Goal: Task Accomplishment & Management: Complete application form

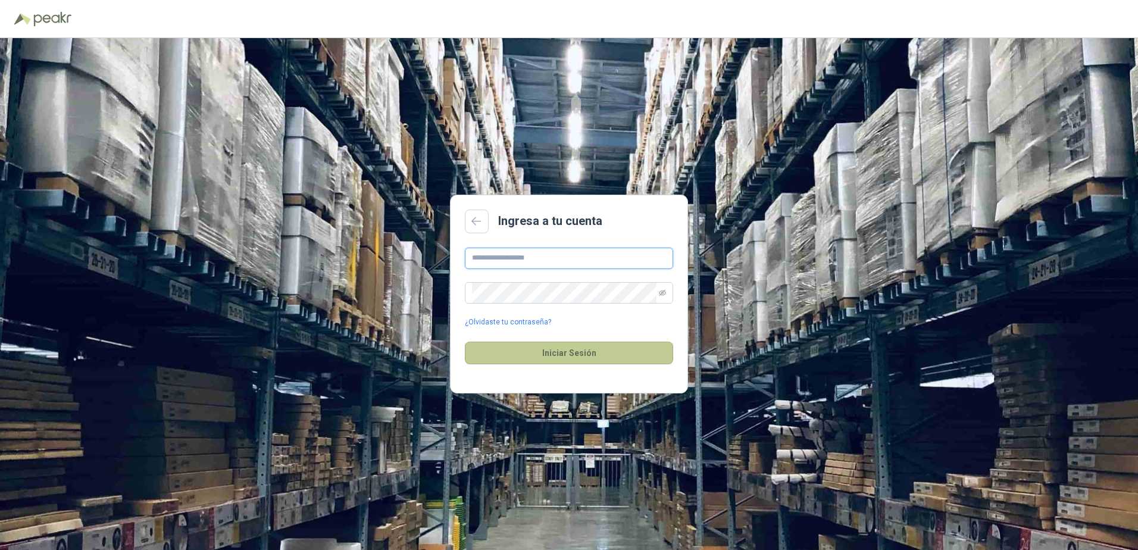
type input "**********"
click at [635, 348] on button "Iniciar Sesión" at bounding box center [569, 353] width 208 height 23
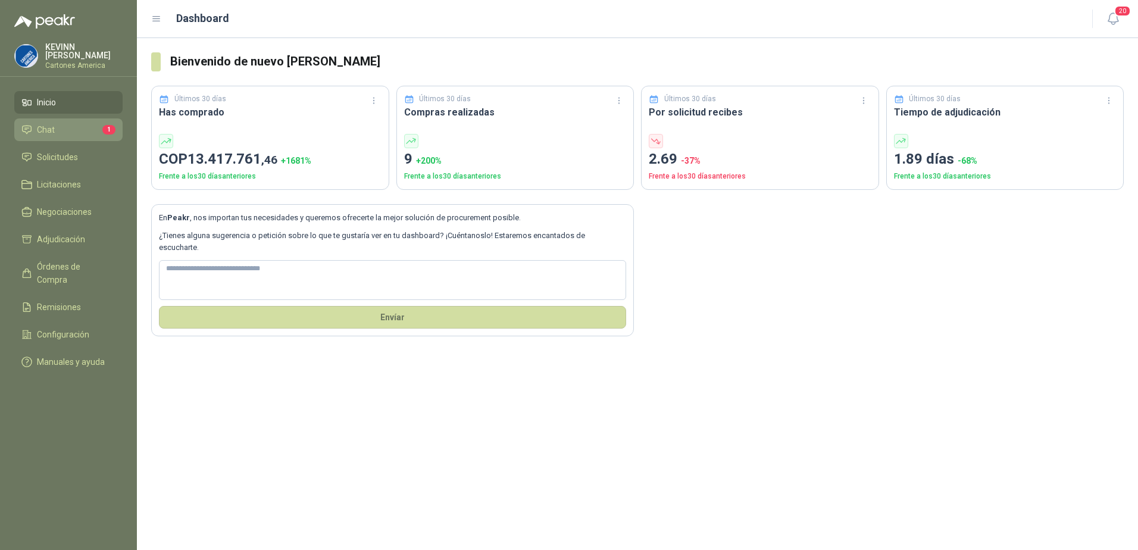
click at [69, 126] on li "Chat 1" at bounding box center [68, 129] width 94 height 13
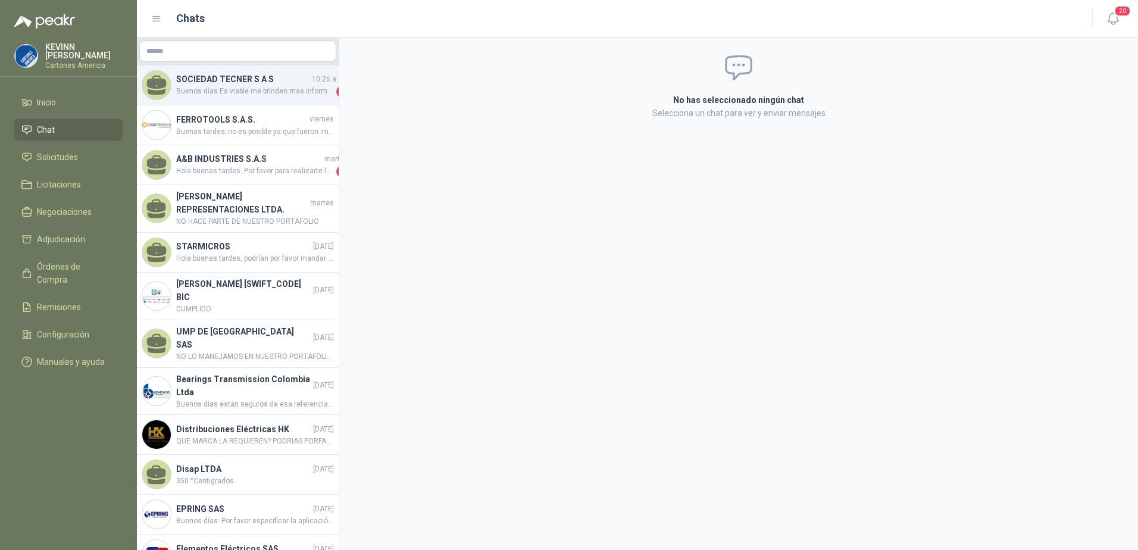
click at [218, 96] on span "Buenos días Es viable me brinden mas informacion de este producto para asi pode…" at bounding box center [255, 92] width 158 height 12
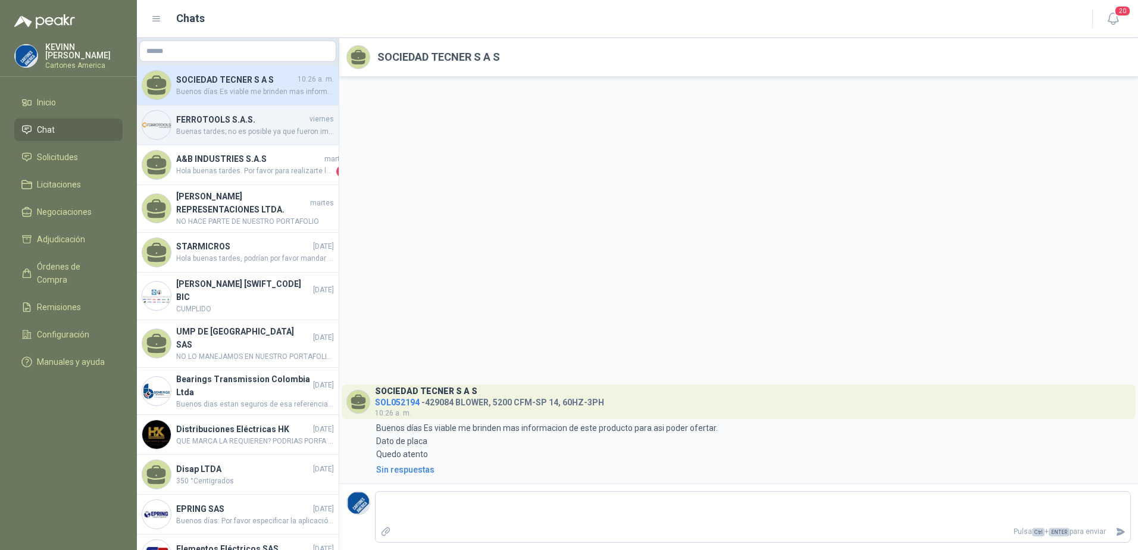
click at [230, 132] on span "Buenas tardes; no es posible ya que fueron importados." at bounding box center [255, 131] width 158 height 11
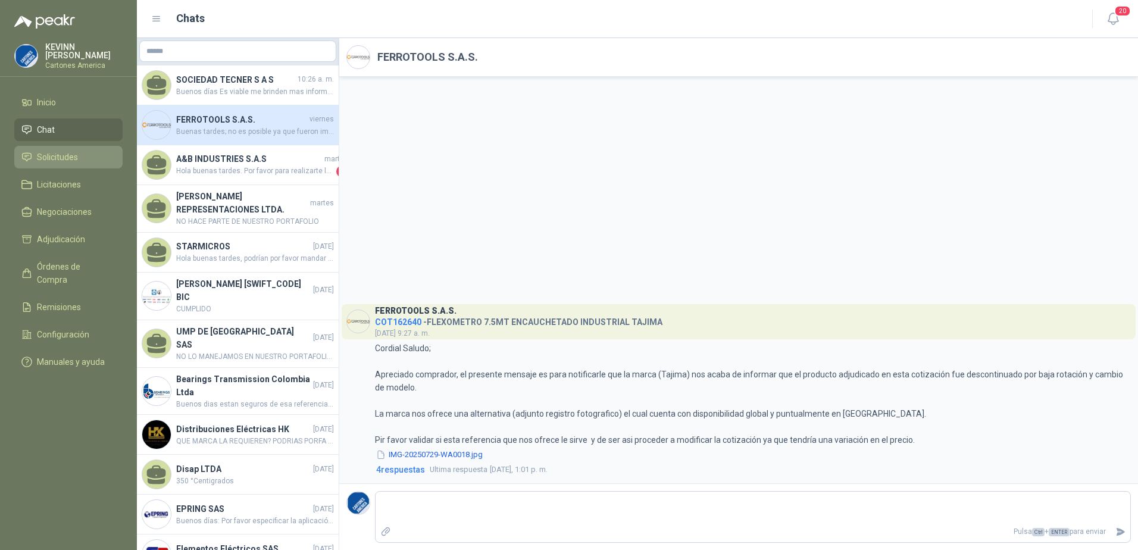
click at [83, 158] on li "Solicitudes" at bounding box center [68, 157] width 94 height 13
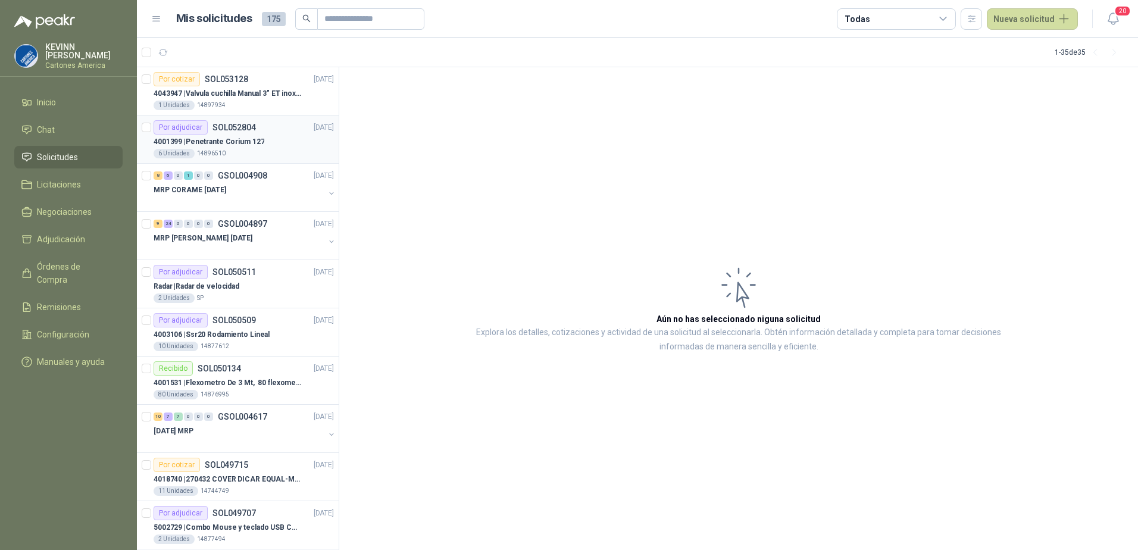
click at [248, 142] on p "4001399 | Penetrante Corium 127" at bounding box center [209, 141] width 111 height 11
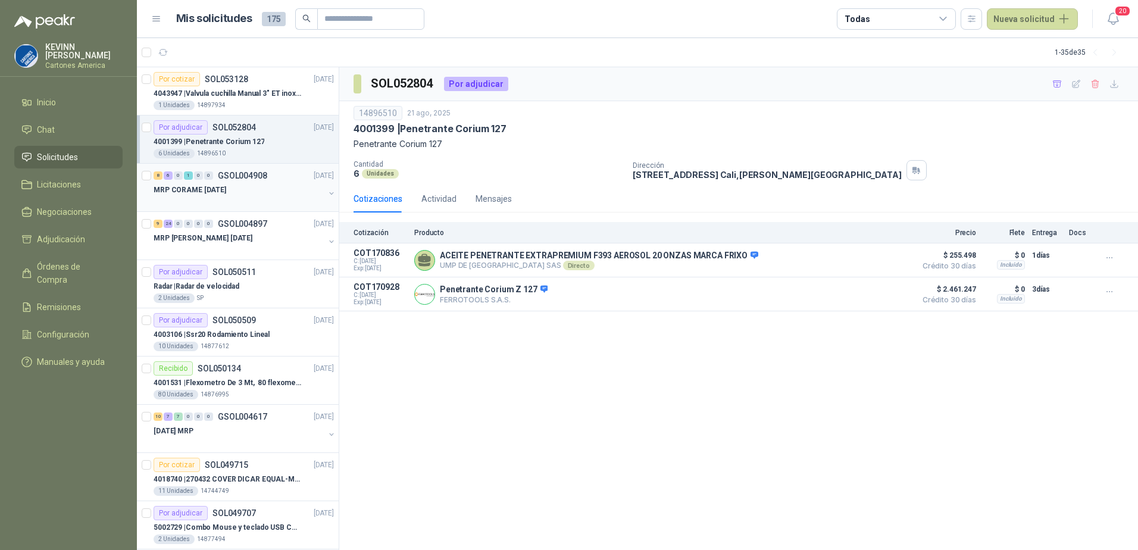
click at [174, 174] on div "8 6 0 1 0 0" at bounding box center [184, 175] width 60 height 8
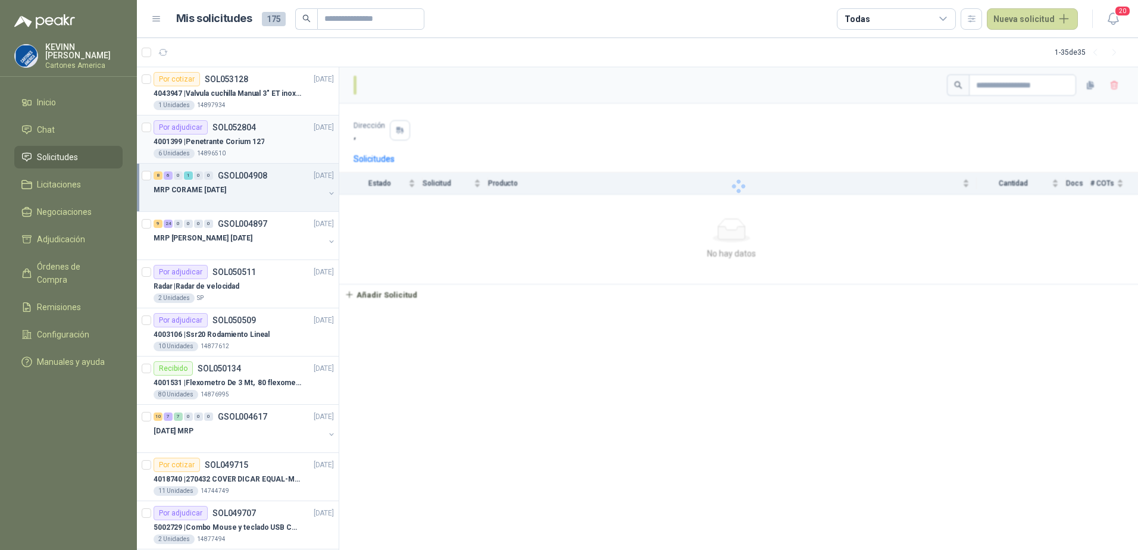
click at [226, 142] on p "4001399 | Penetrante Corium 127" at bounding box center [209, 141] width 111 height 11
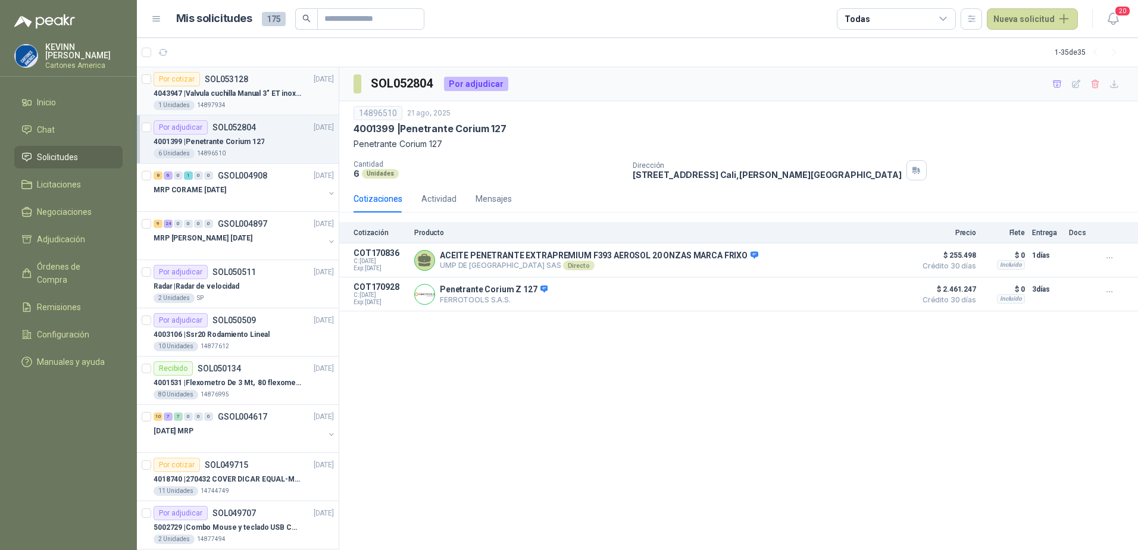
click at [244, 93] on p "4043947 | Valvula cuchilla Manual 3" ET inox T/LUG" at bounding box center [228, 93] width 148 height 11
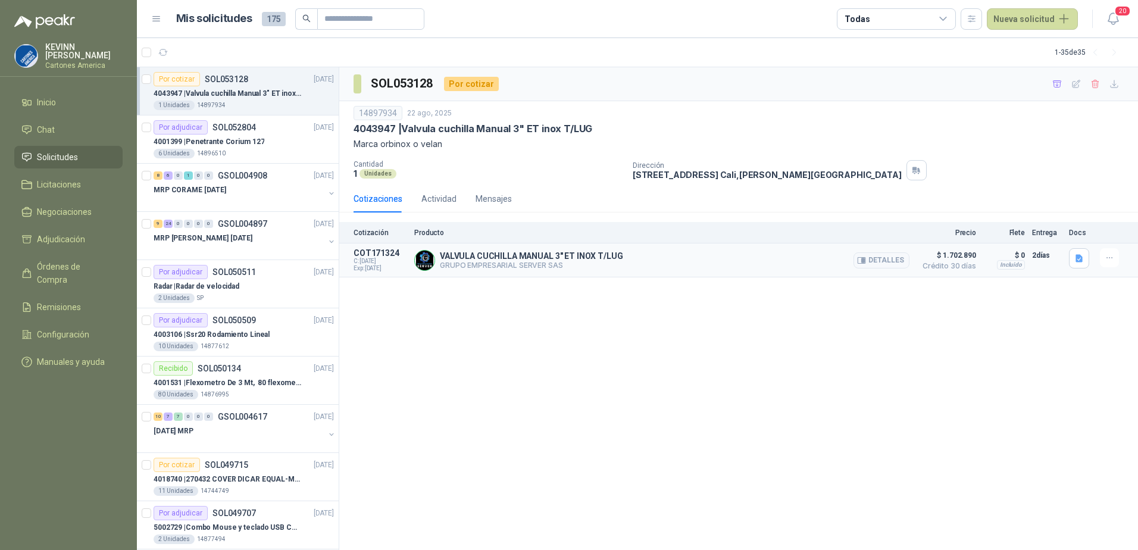
click at [708, 266] on div "VALVULA CUCHILLA MANUAL 3" ET INOX T/LUG GRUPO EMPRESARIAL SERVER SAS Detalles" at bounding box center [661, 260] width 495 height 24
click at [869, 254] on button "Detalles" at bounding box center [882, 260] width 56 height 16
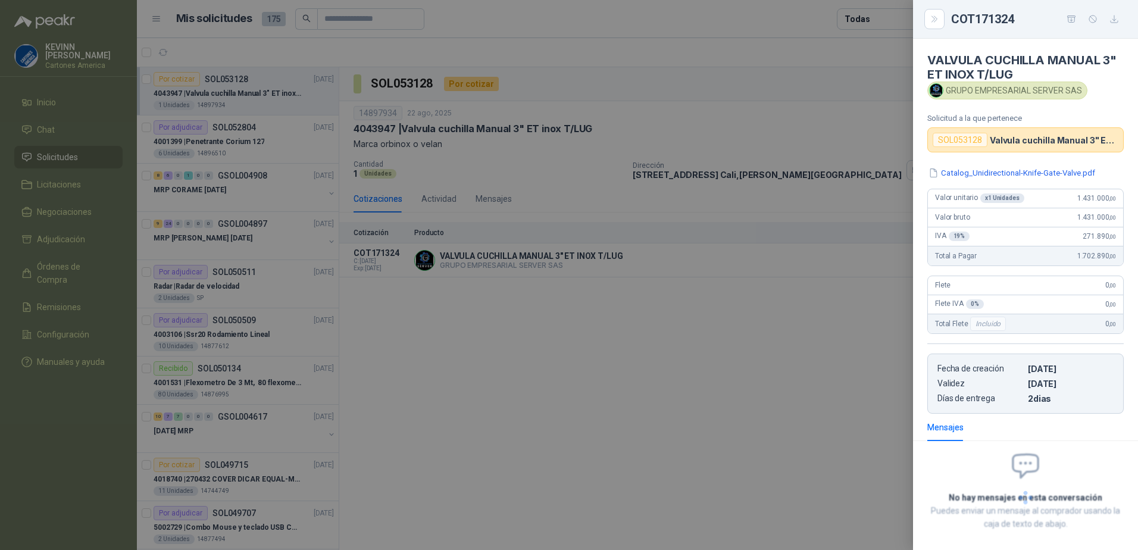
scroll to position [55, 0]
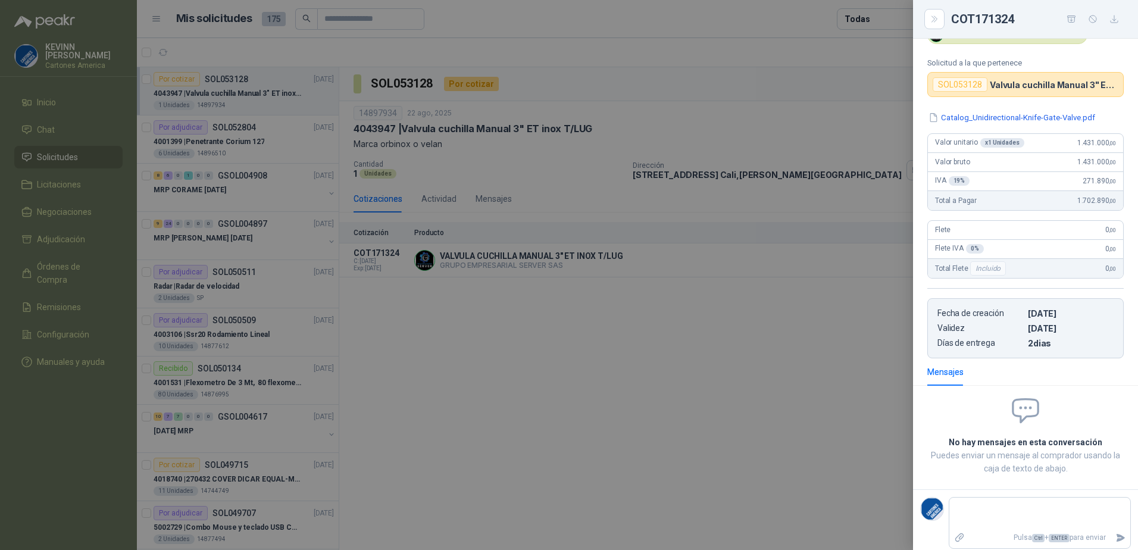
click at [729, 280] on div at bounding box center [569, 275] width 1138 height 550
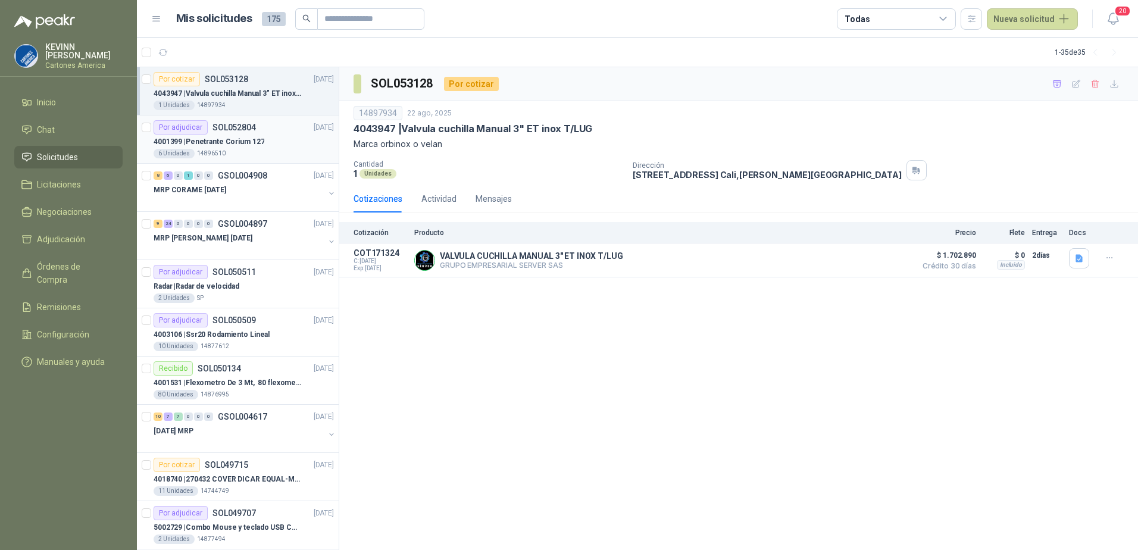
click at [248, 148] on div "4001399 | Penetrante Corium 127" at bounding box center [244, 142] width 180 height 14
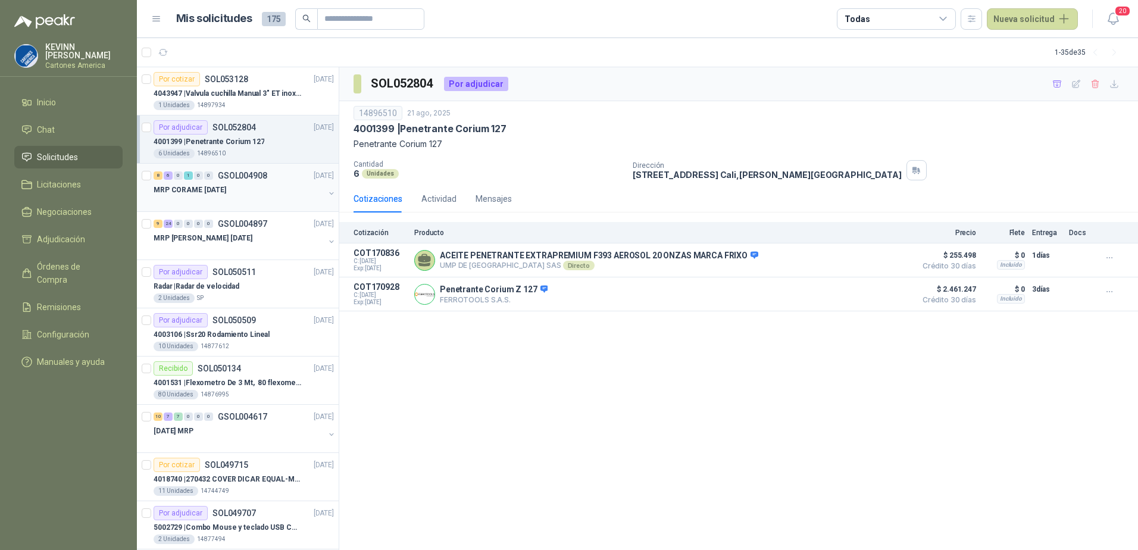
click at [256, 196] on div "MRP CORAME [DATE]" at bounding box center [239, 190] width 171 height 14
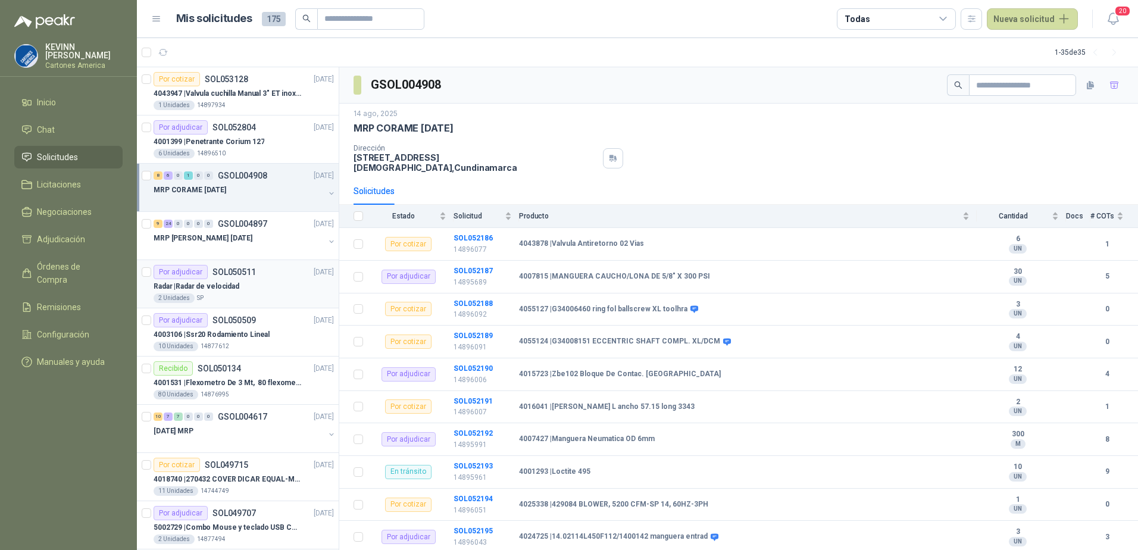
click at [252, 286] on div "Radar | Radar de velocidad" at bounding box center [244, 286] width 180 height 14
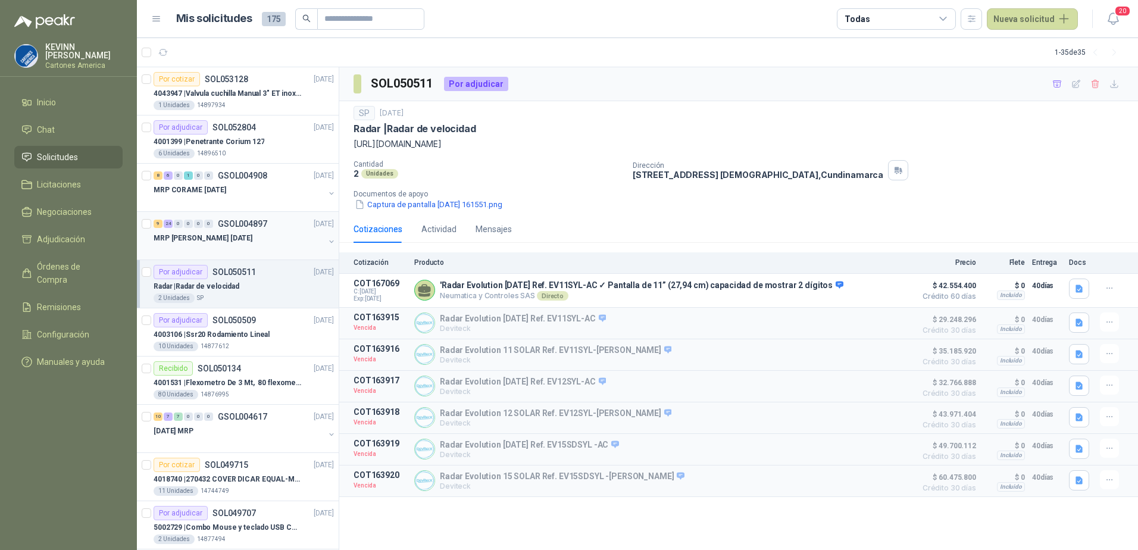
click at [237, 240] on div "MRP [PERSON_NAME] [DATE]" at bounding box center [239, 238] width 171 height 14
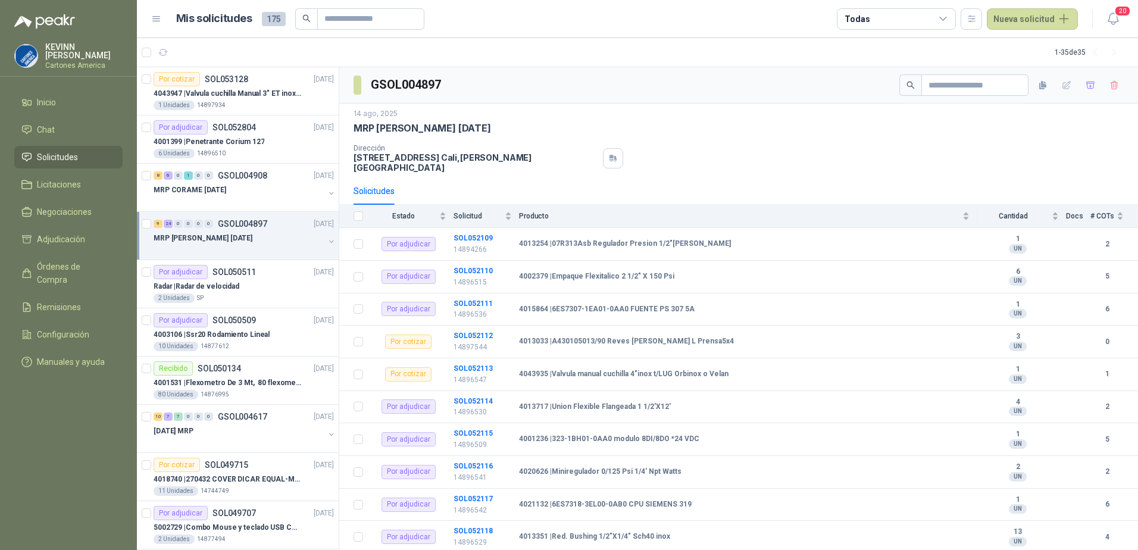
click at [1018, 30] on header "Mis solicitudes 175 Todas Nueva solicitud 20" at bounding box center [637, 19] width 1001 height 38
click at [1027, 21] on button "Nueva solicitud" at bounding box center [1032, 18] width 91 height 21
click at [1013, 52] on link "Solicitud" at bounding box center [1046, 48] width 101 height 21
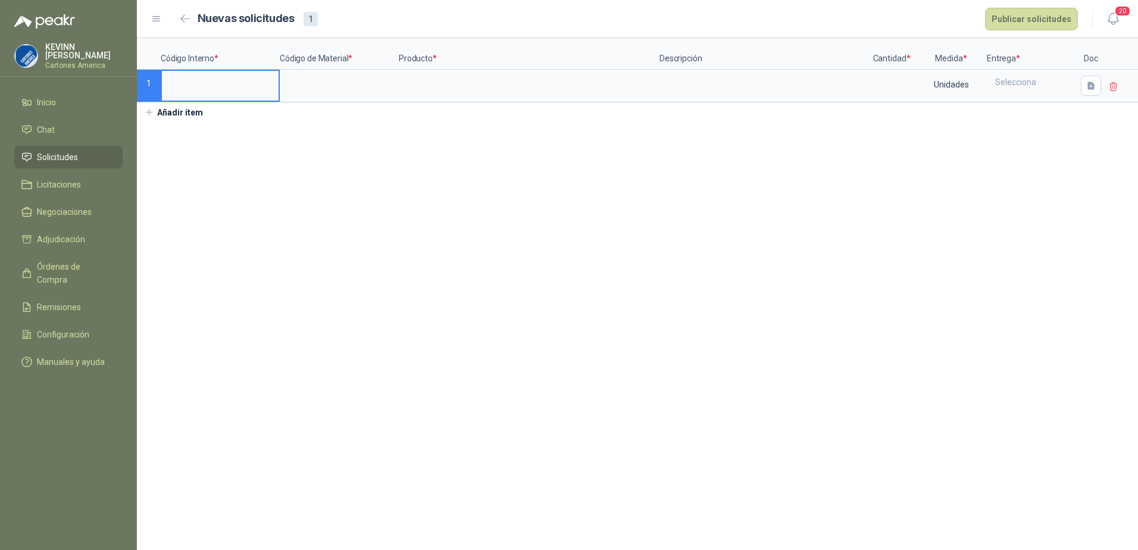
click at [184, 85] on input at bounding box center [220, 82] width 117 height 23
click at [342, 92] on input at bounding box center [339, 82] width 117 height 23
click at [307, 89] on input at bounding box center [339, 82] width 117 height 23
click at [433, 92] on input at bounding box center [529, 82] width 258 height 23
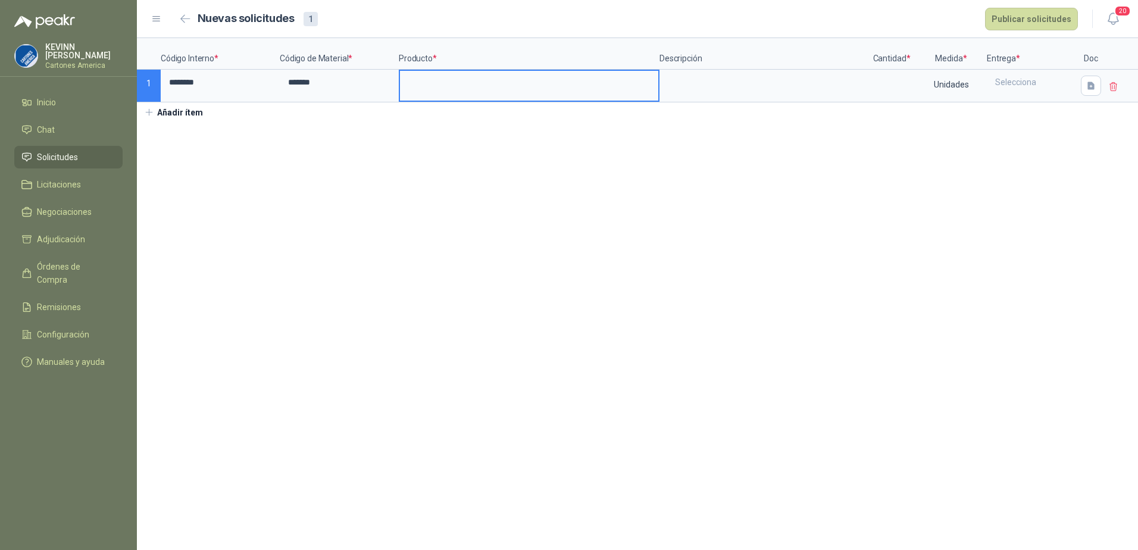
click at [522, 81] on input at bounding box center [529, 82] width 258 height 23
click at [746, 90] on textarea at bounding box center [764, 84] width 206 height 27
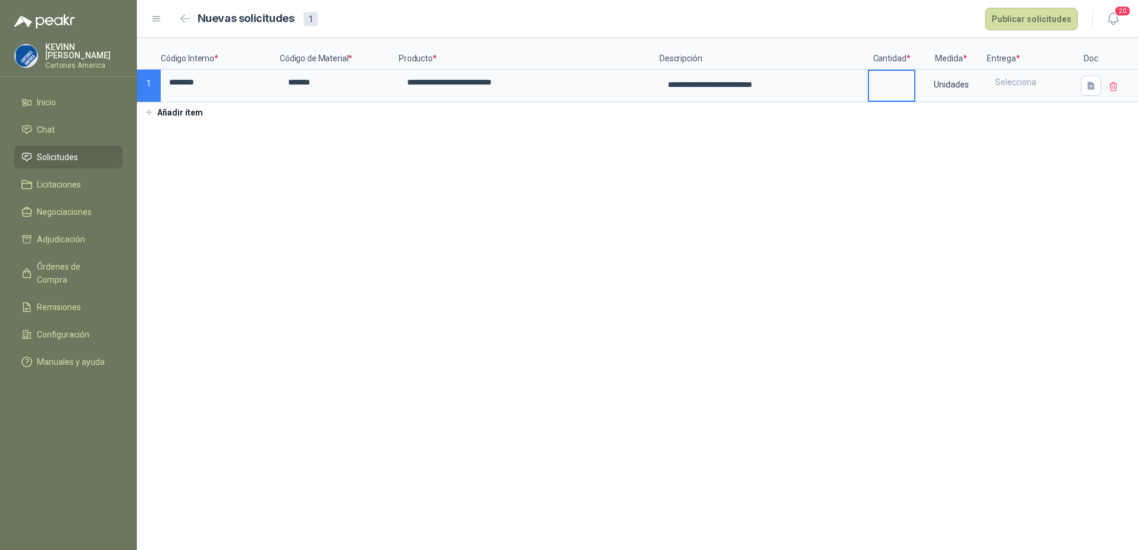
click at [888, 88] on input at bounding box center [891, 82] width 45 height 23
type input "*"
click at [1029, 84] on div "Selecciona" at bounding box center [1031, 82] width 87 height 23
click at [1016, 107] on div "MOLINO" at bounding box center [1011, 111] width 27 height 8
click at [1038, 23] on button "Publicar solicitudes" at bounding box center [1031, 19] width 93 height 23
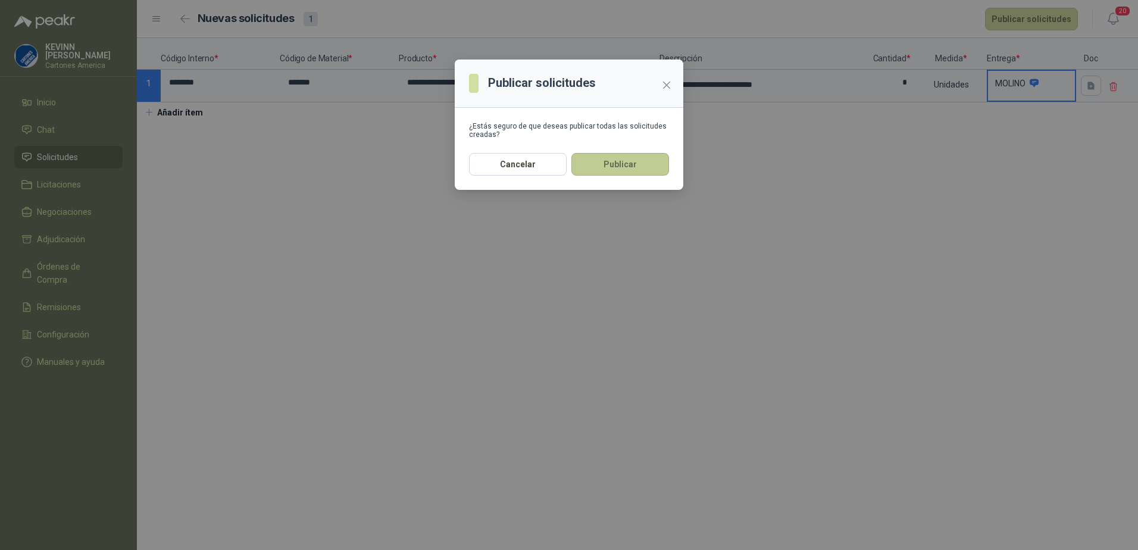
click at [643, 167] on button "Publicar" at bounding box center [620, 164] width 98 height 23
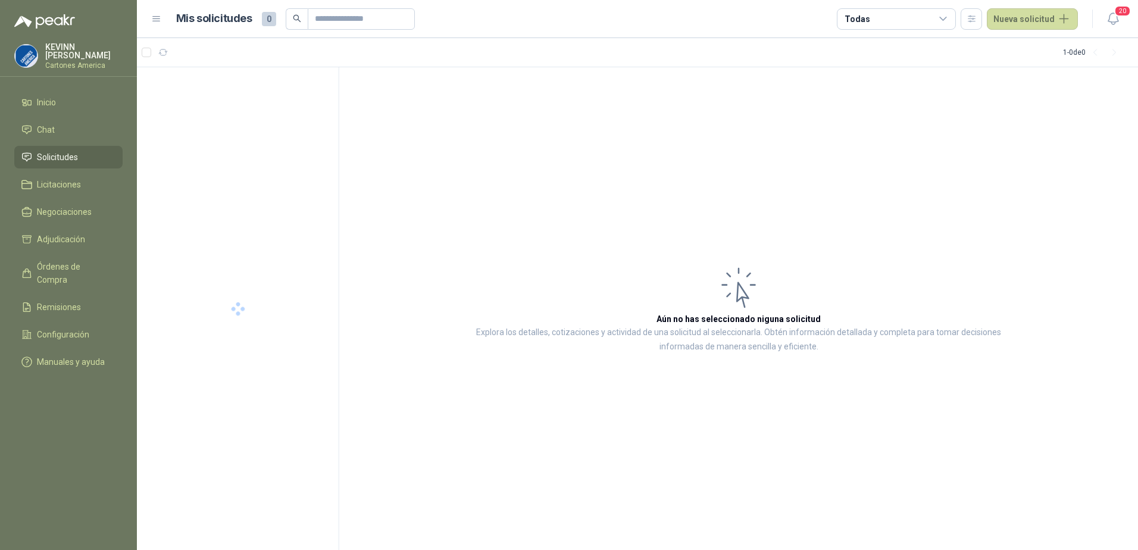
click at [52, 152] on span "Solicitudes" at bounding box center [57, 157] width 41 height 13
